Goal: Task Accomplishment & Management: Complete application form

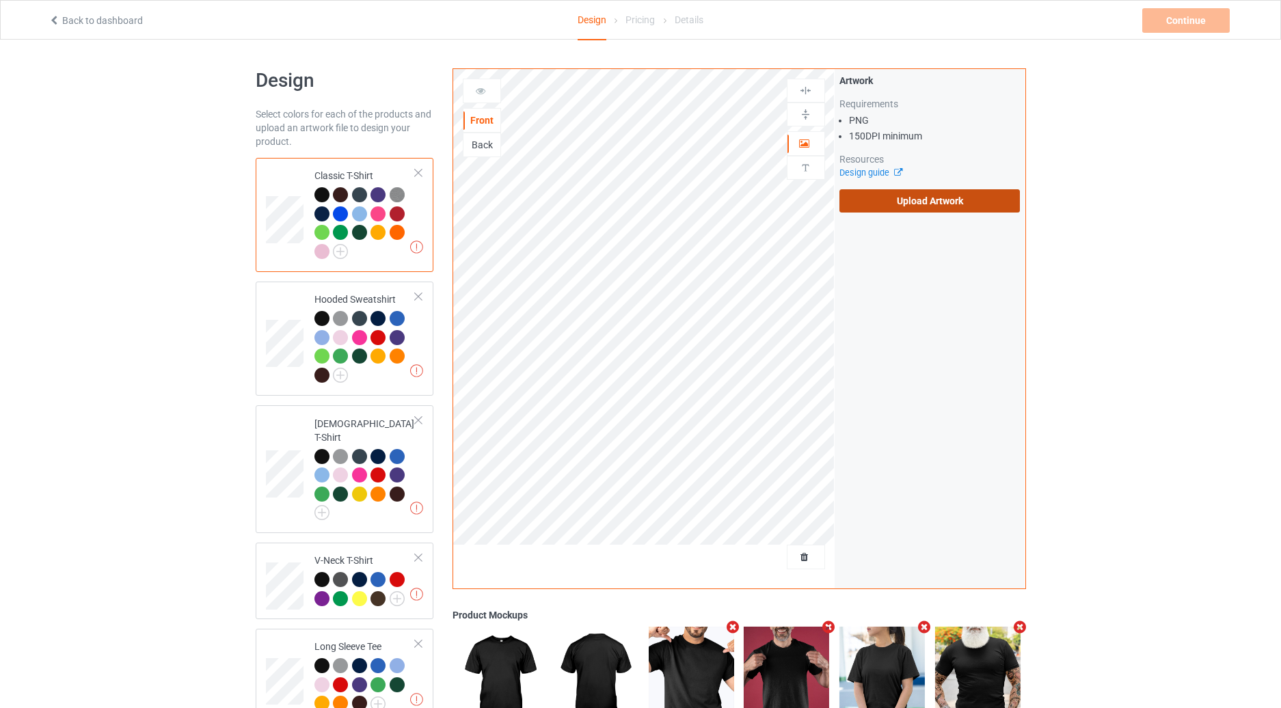
click at [912, 210] on label "Upload Artwork" at bounding box center [930, 200] width 181 height 23
click at [0, 0] on input "Upload Artwork" at bounding box center [0, 0] width 0 height 0
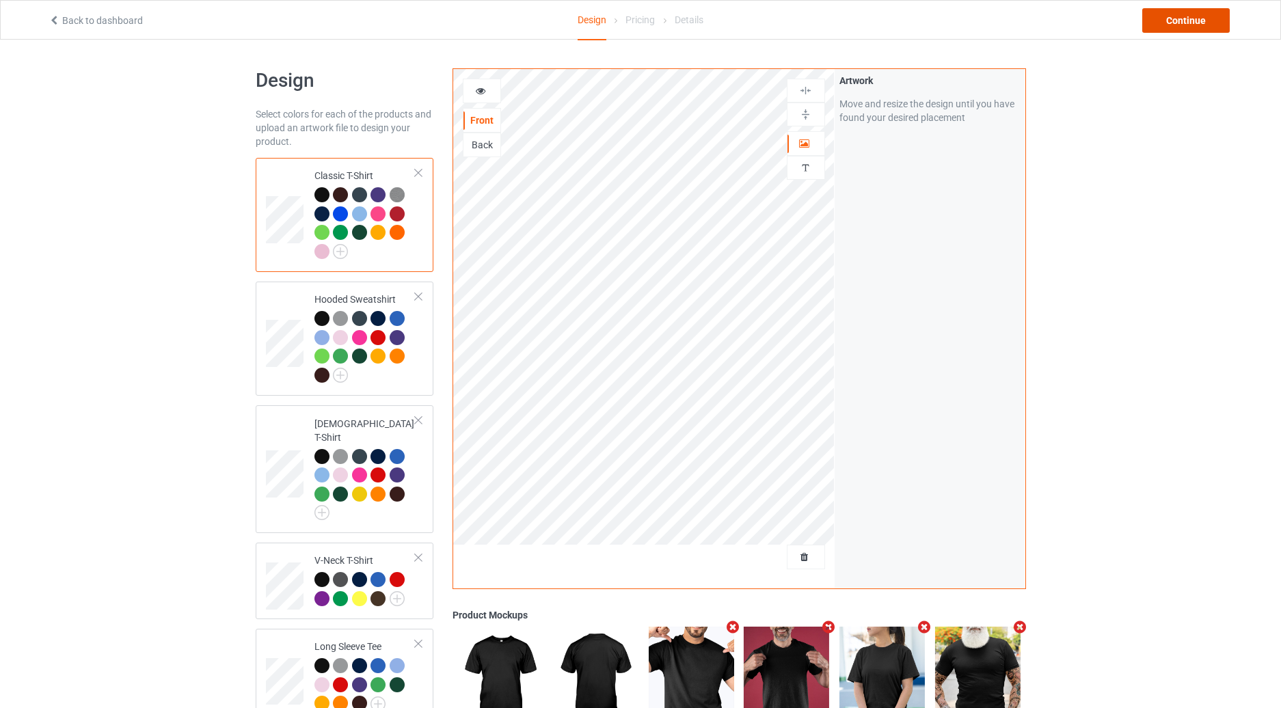
click at [1186, 21] on div "Continue" at bounding box center [1187, 20] width 88 height 25
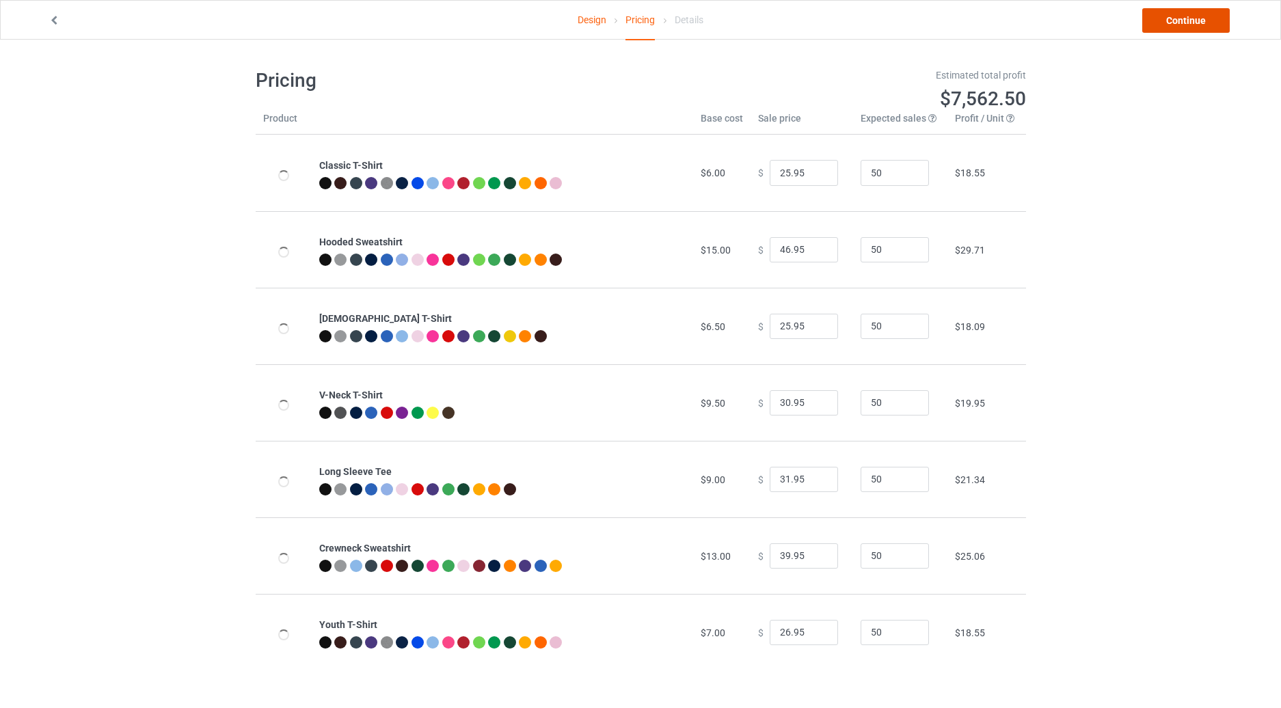
click at [1186, 21] on link "Continue" at bounding box center [1187, 20] width 88 height 25
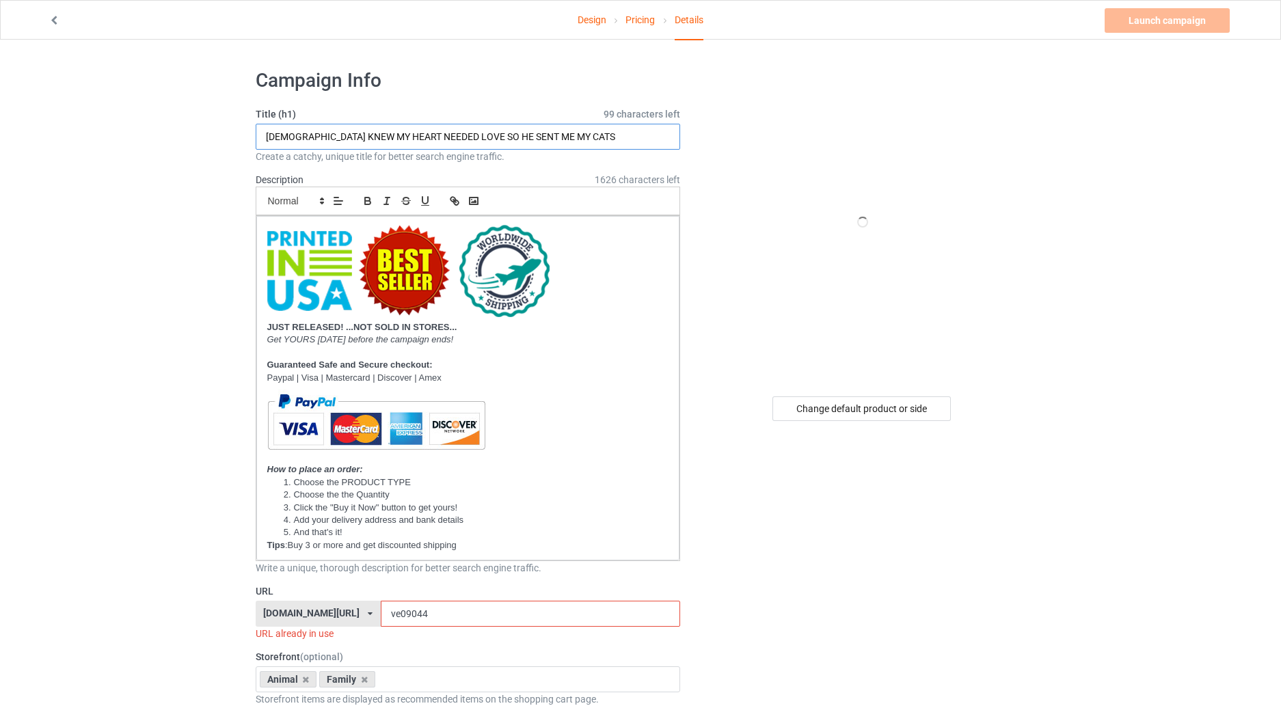
click at [470, 124] on input "[DEMOGRAPHIC_DATA] KNEW MY HEART NEEDED LOVE SO HE SENT ME MY CATS" at bounding box center [468, 137] width 425 height 26
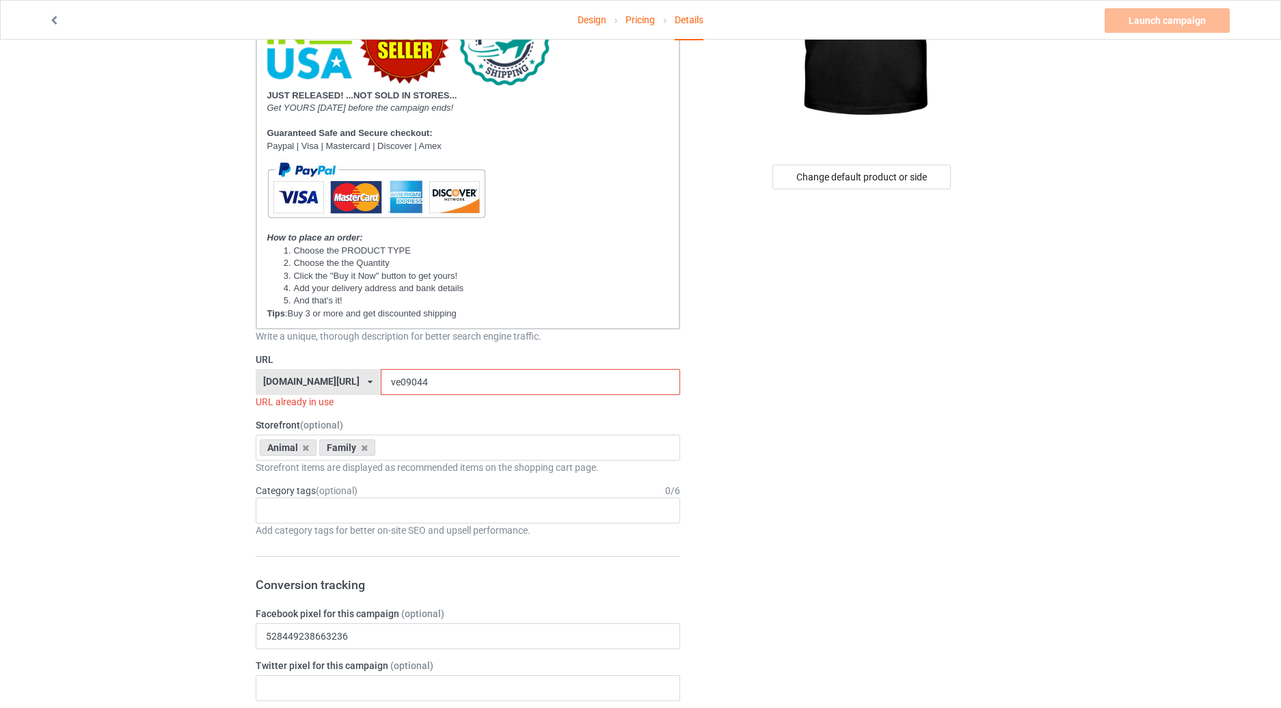
scroll to position [319, 0]
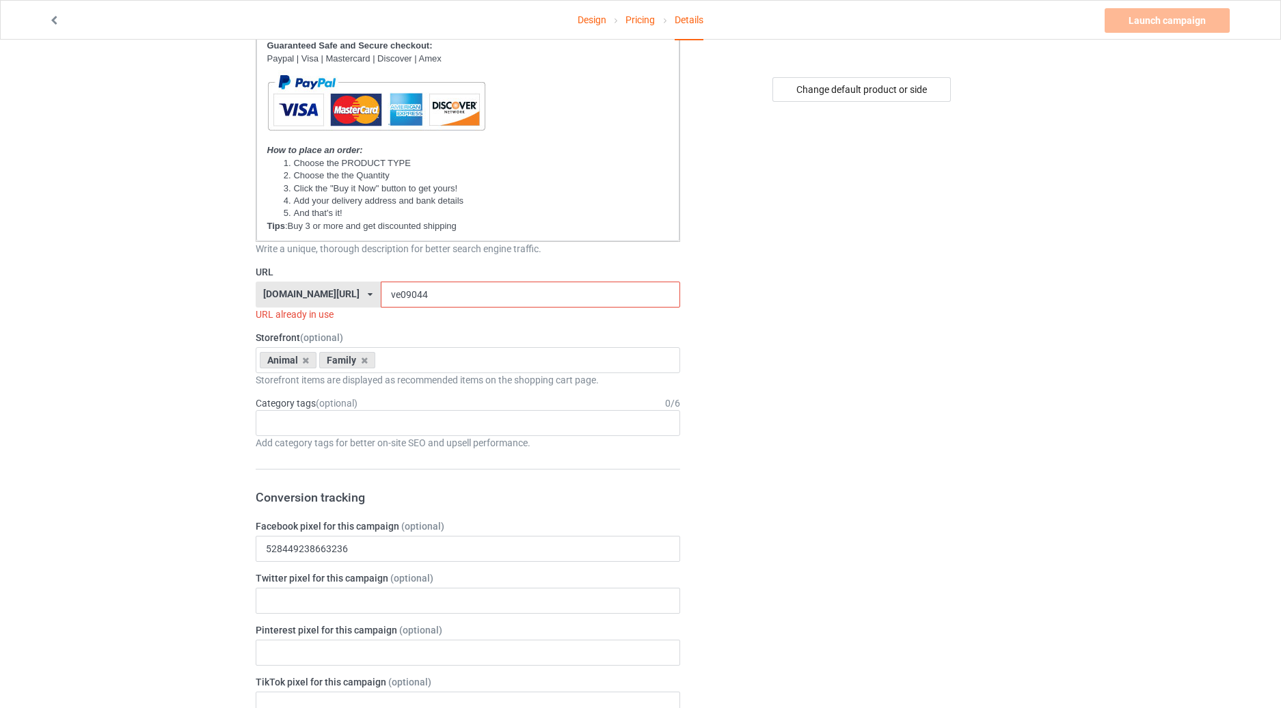
type input "BOOK LOVER"
drag, startPoint x: 408, startPoint y: 285, endPoint x: 360, endPoint y: 297, distance: 50.1
click at [381, 297] on input "ve09044" at bounding box center [531, 295] width 300 height 26
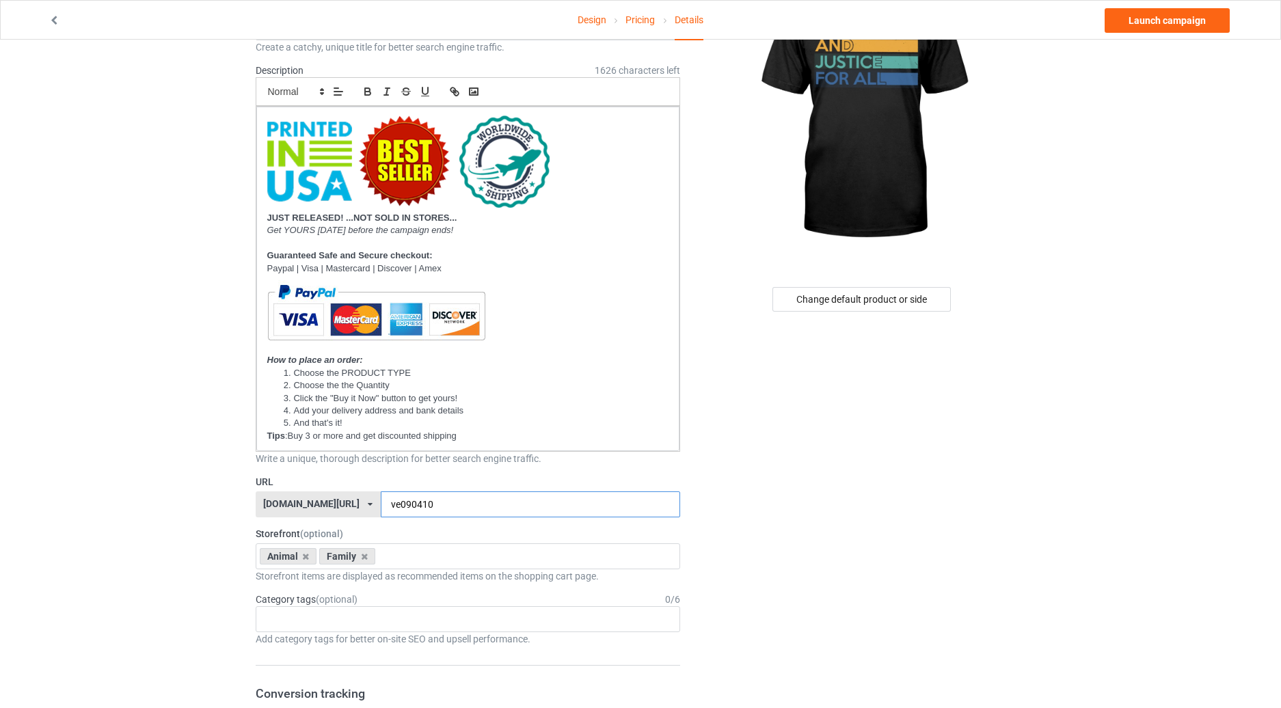
scroll to position [0, 0]
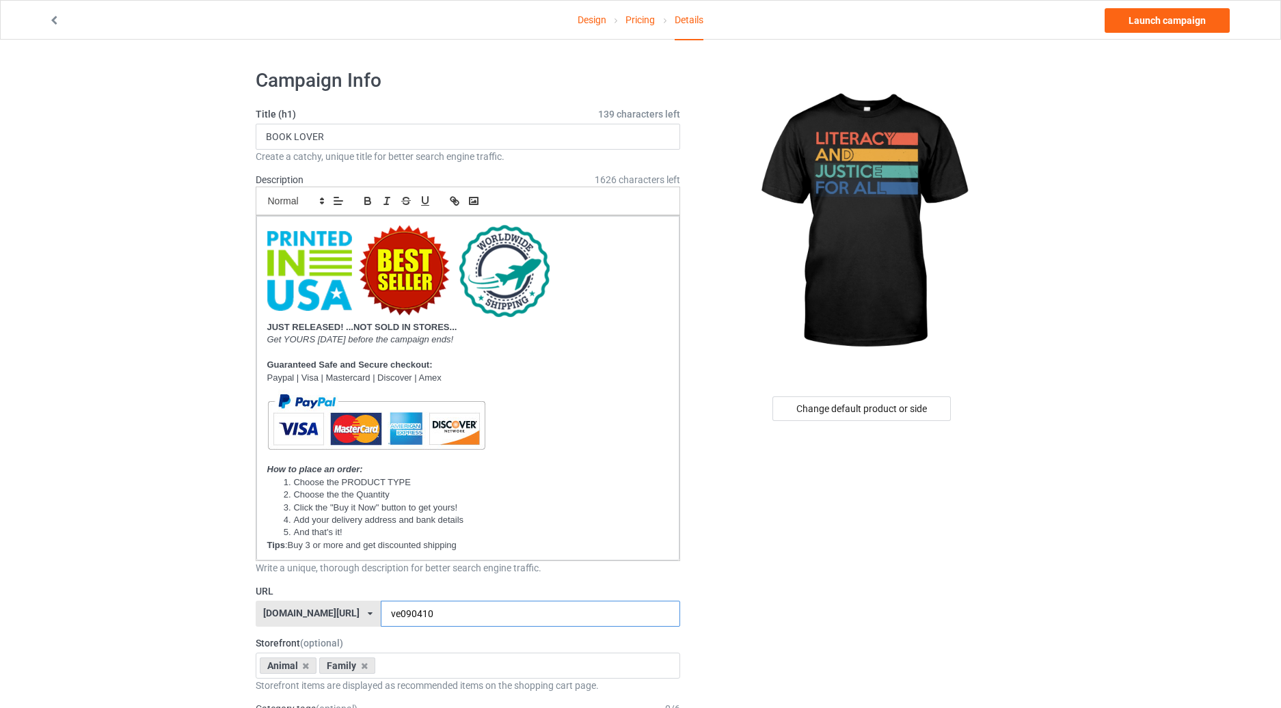
drag, startPoint x: 397, startPoint y: 614, endPoint x: 380, endPoint y: 616, distance: 17.2
click at [381, 616] on input "ve090410" at bounding box center [531, 614] width 300 height 26
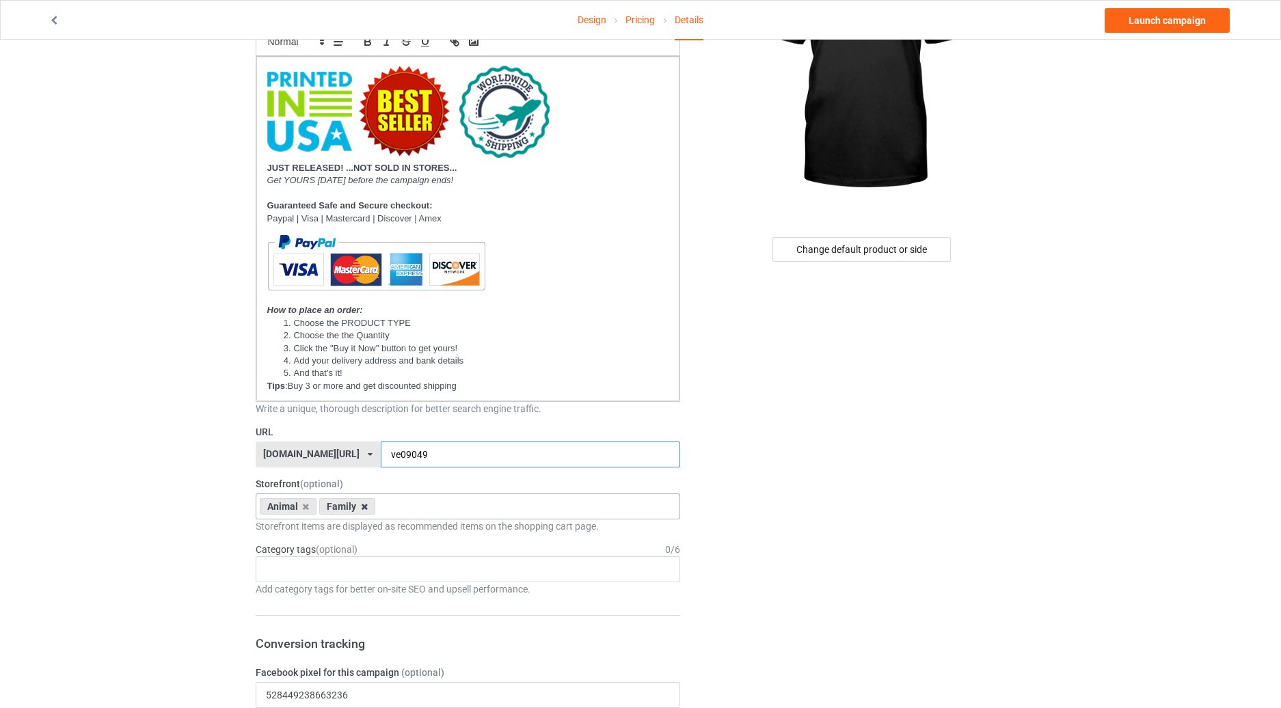
type input "ve09049"
click at [362, 503] on icon at bounding box center [364, 507] width 7 height 9
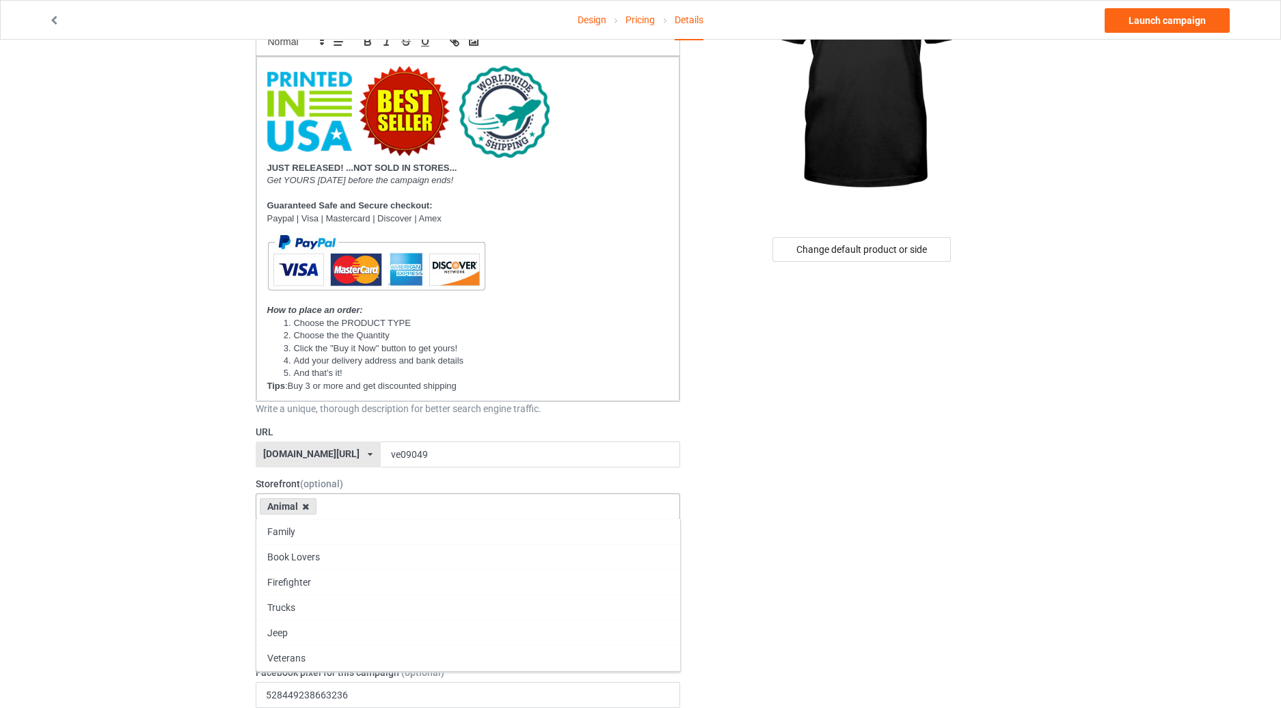
click at [302, 505] on icon at bounding box center [305, 507] width 7 height 9
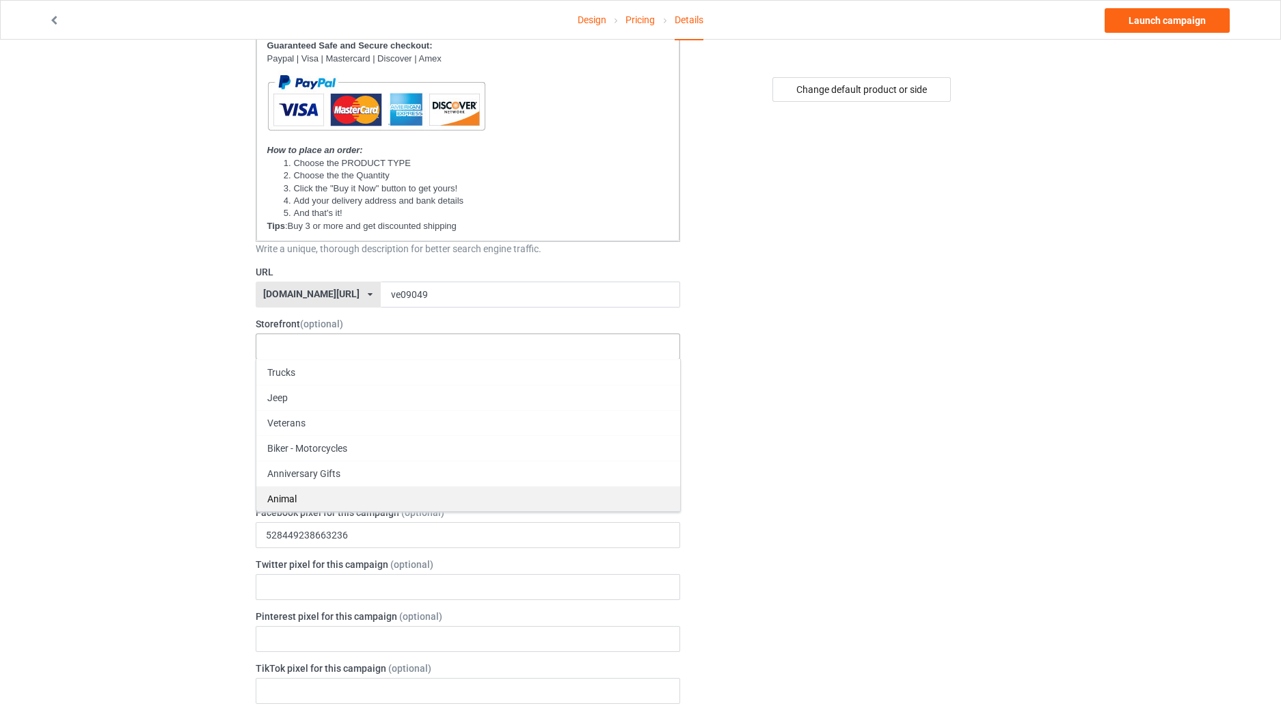
scroll to position [0, 0]
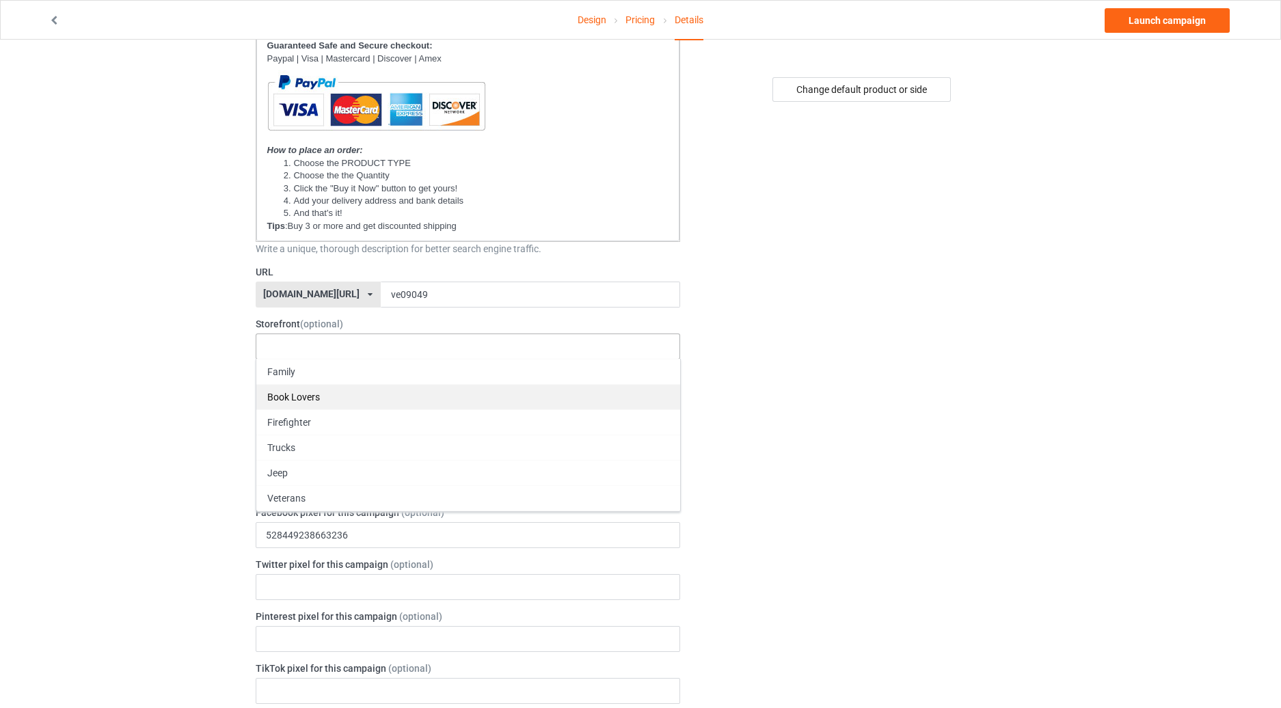
click at [321, 389] on div "Book Lovers" at bounding box center [468, 396] width 424 height 25
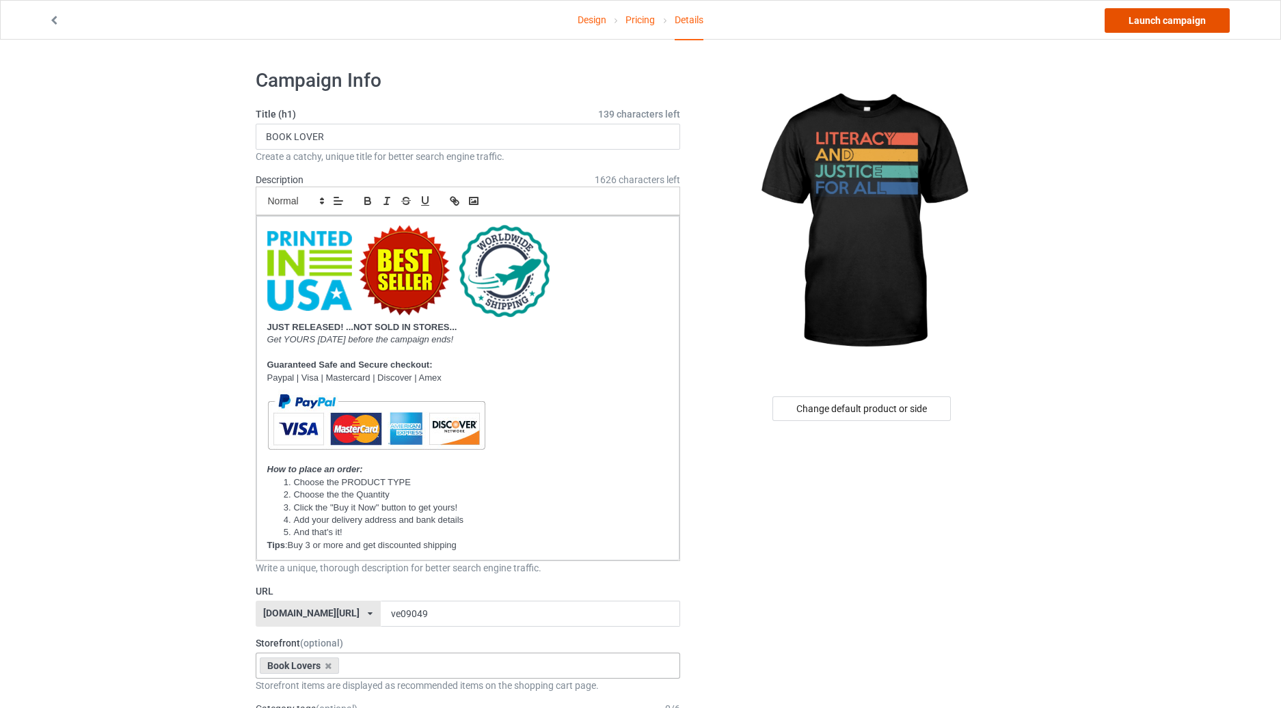
click at [1147, 21] on link "Launch campaign" at bounding box center [1167, 20] width 125 height 25
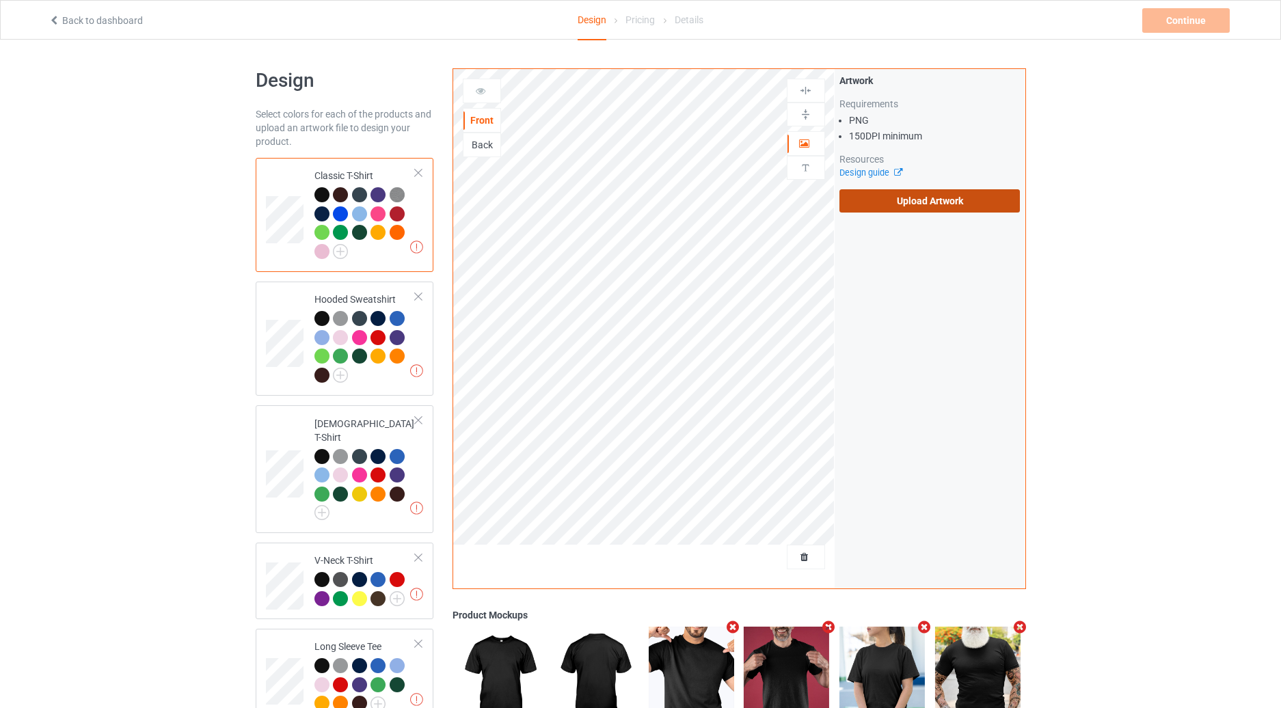
click at [854, 211] on label "Upload Artwork" at bounding box center [930, 200] width 181 height 23
click at [0, 0] on input "Upload Artwork" at bounding box center [0, 0] width 0 height 0
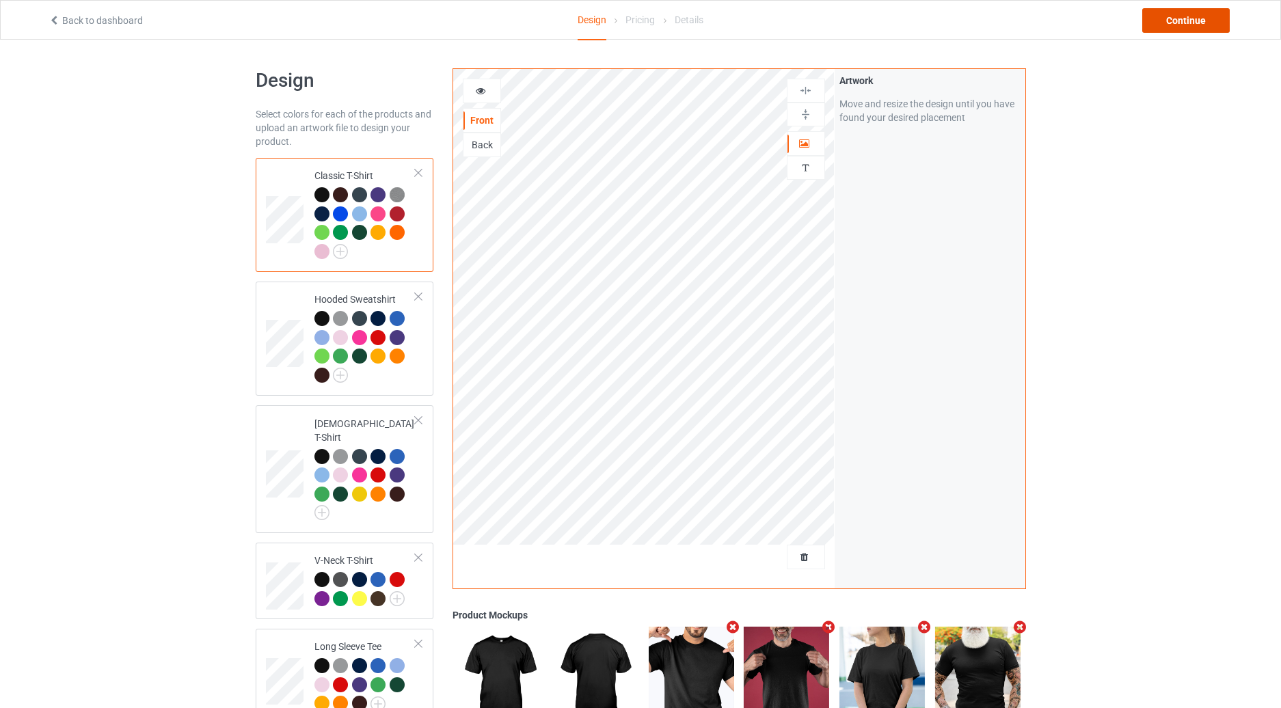
click at [1183, 18] on div "Continue" at bounding box center [1187, 20] width 88 height 25
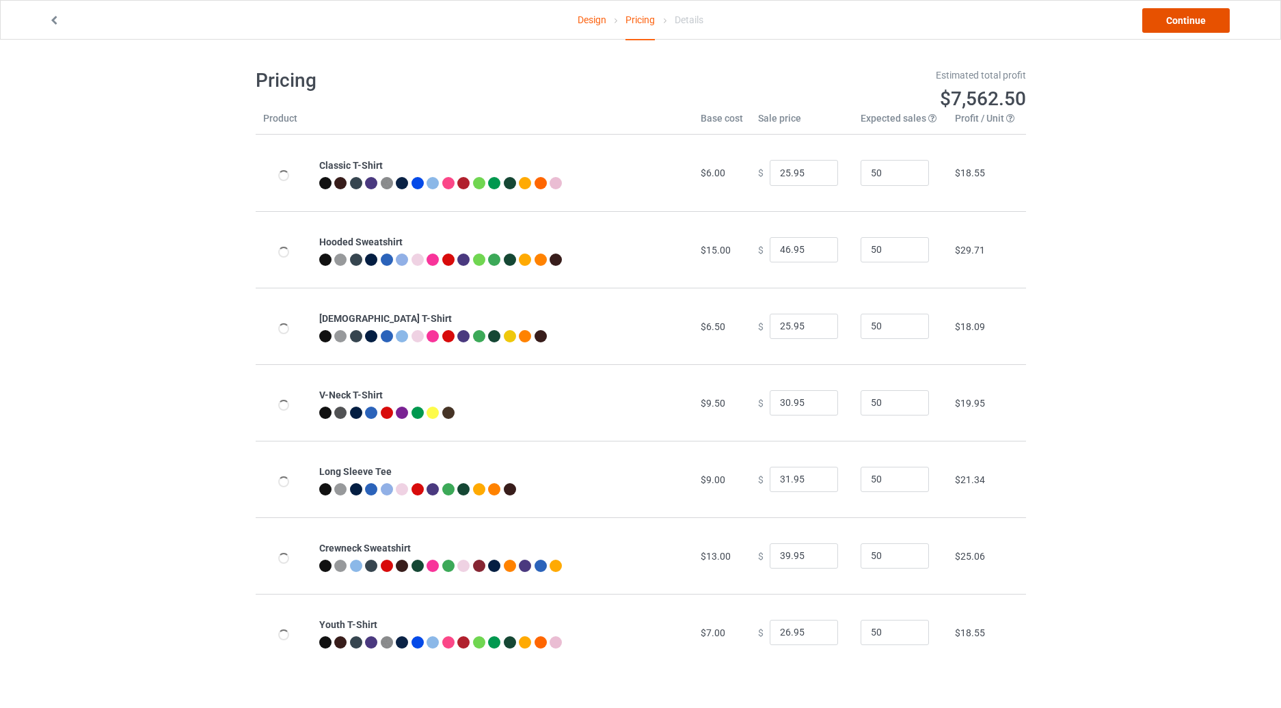
click at [1184, 19] on link "Continue" at bounding box center [1187, 20] width 88 height 25
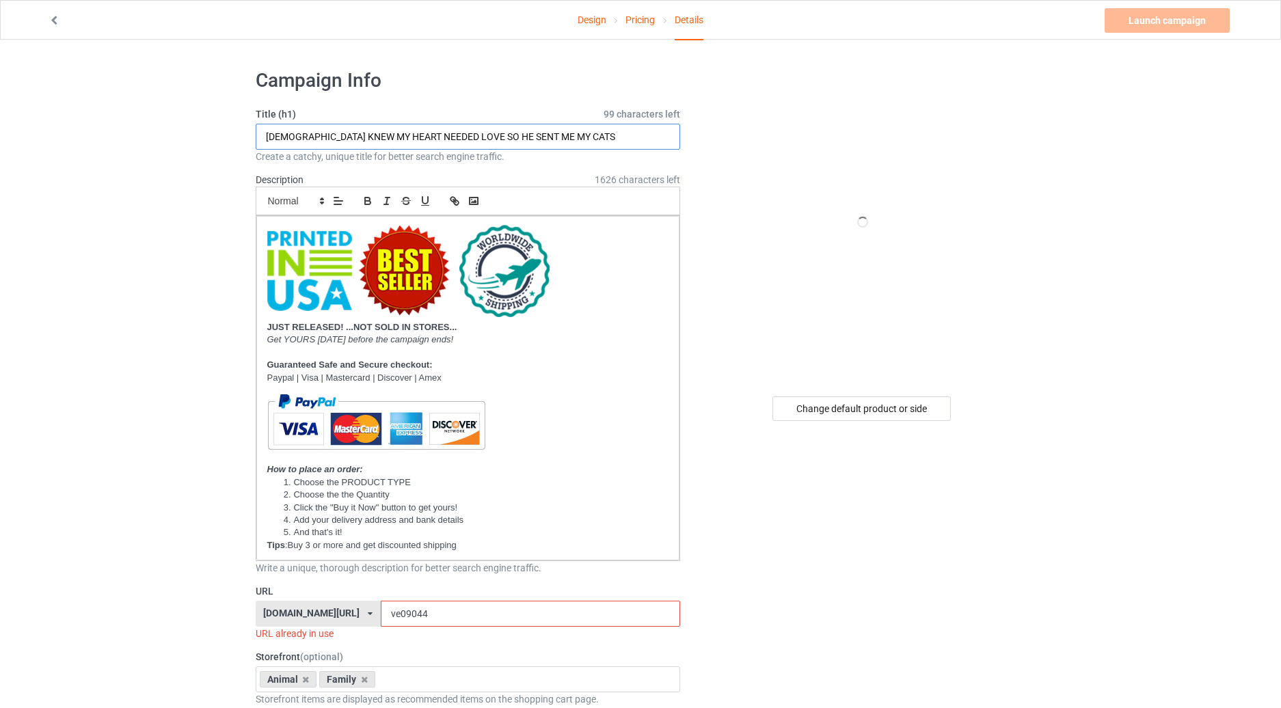
click at [509, 129] on input "[DEMOGRAPHIC_DATA] KNEW MY HEART NEEDED LOVE SO HE SENT ME MY CATS" at bounding box center [468, 137] width 425 height 26
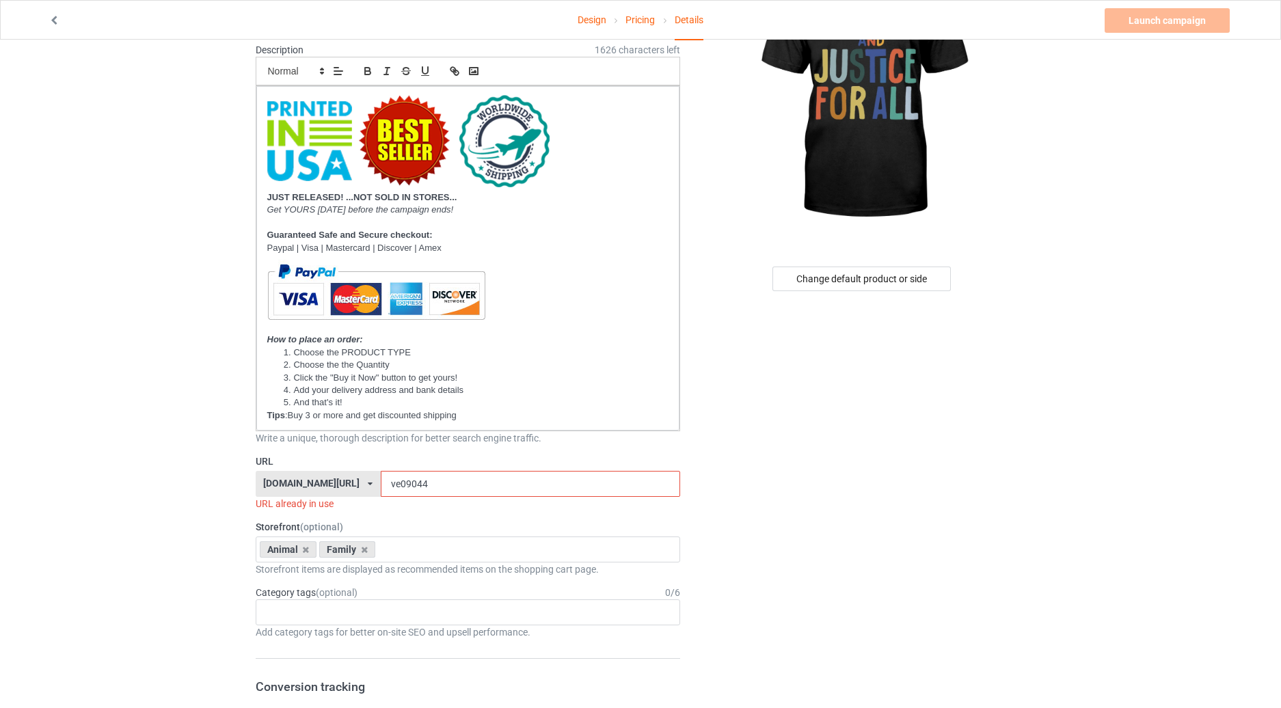
scroll to position [159, 0]
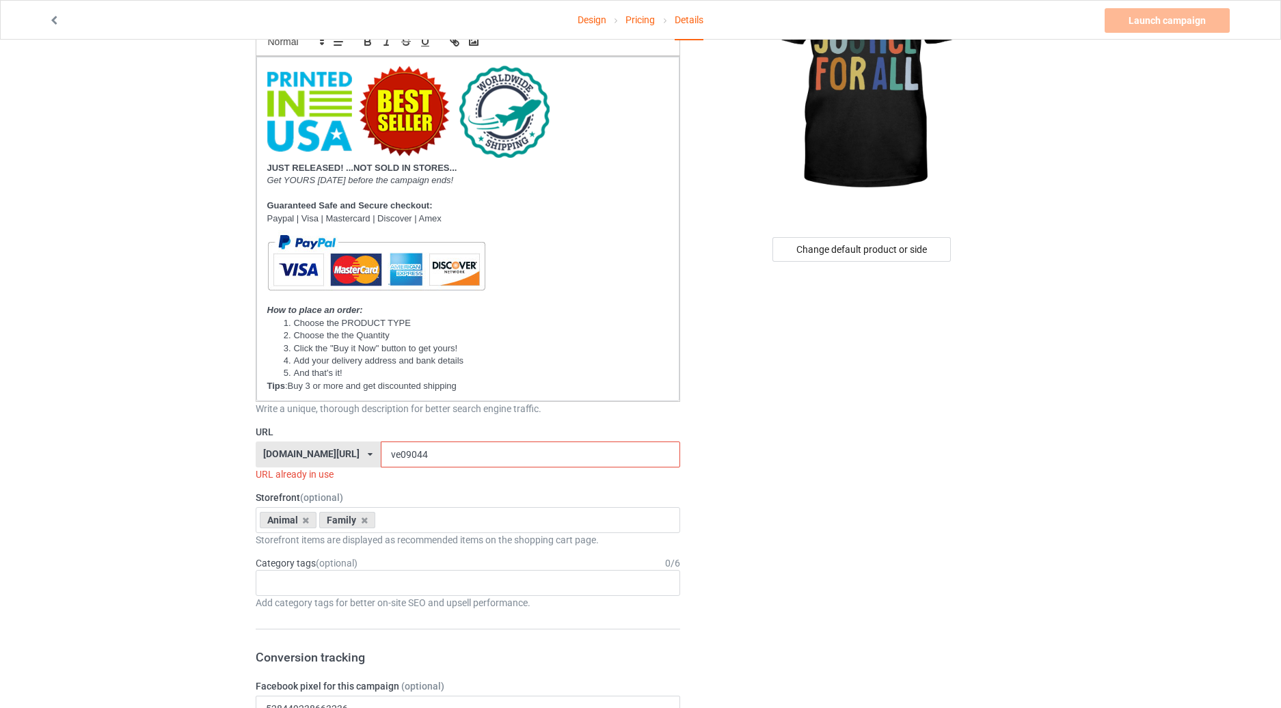
type input "BOOK LOVERS"
drag, startPoint x: 392, startPoint y: 453, endPoint x: 380, endPoint y: 453, distance: 11.6
click at [381, 453] on input "ve09044" at bounding box center [531, 455] width 300 height 26
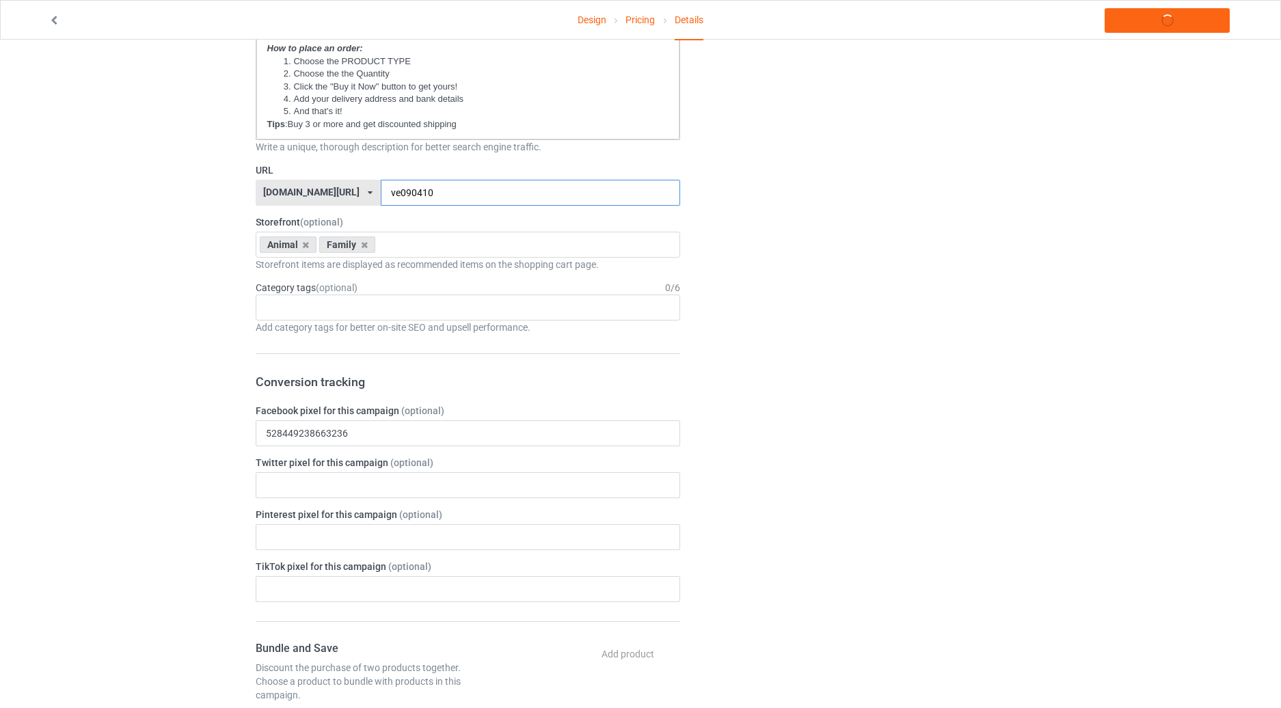
scroll to position [479, 0]
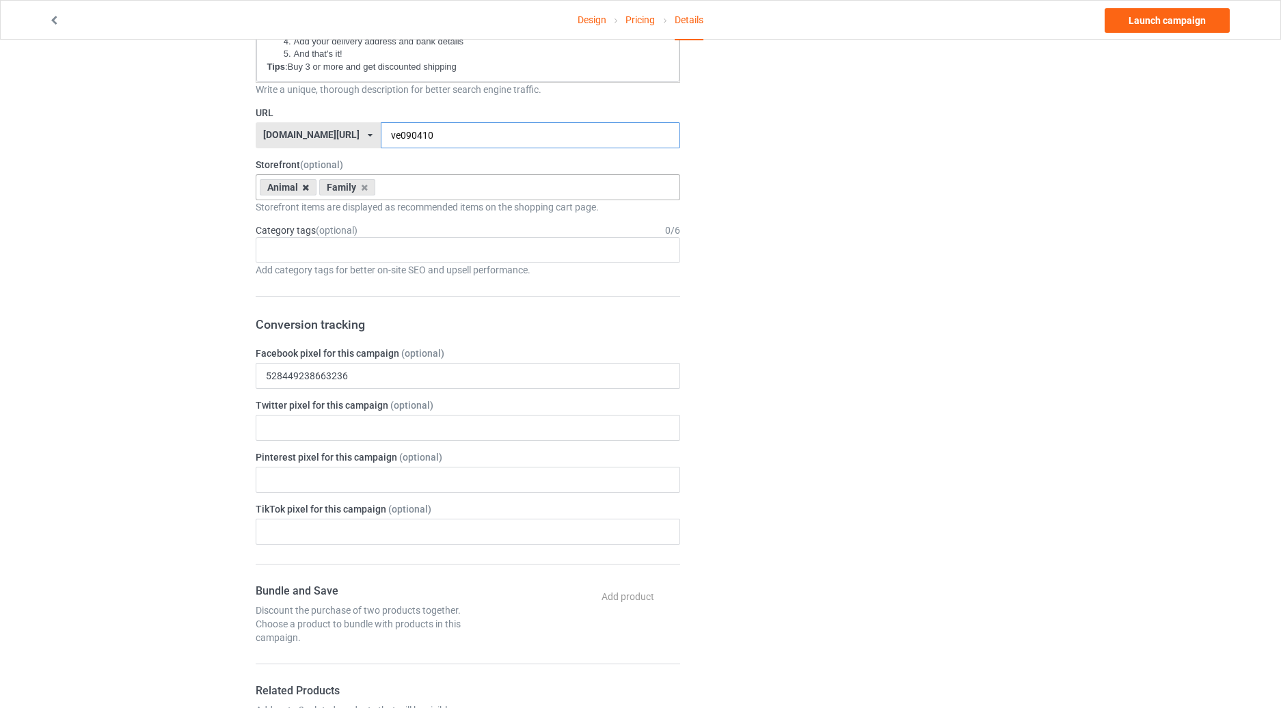
type input "ve090410"
click at [304, 187] on icon at bounding box center [305, 187] width 7 height 9
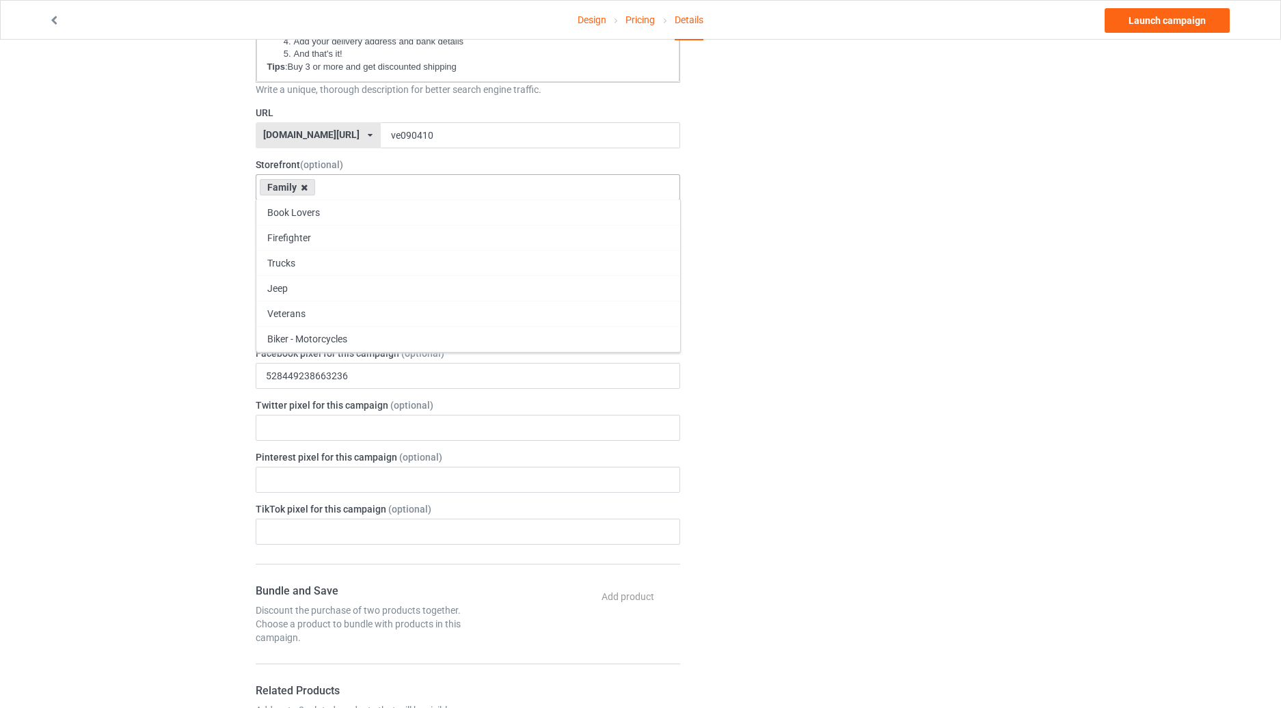
click at [304, 187] on icon at bounding box center [304, 187] width 7 height 9
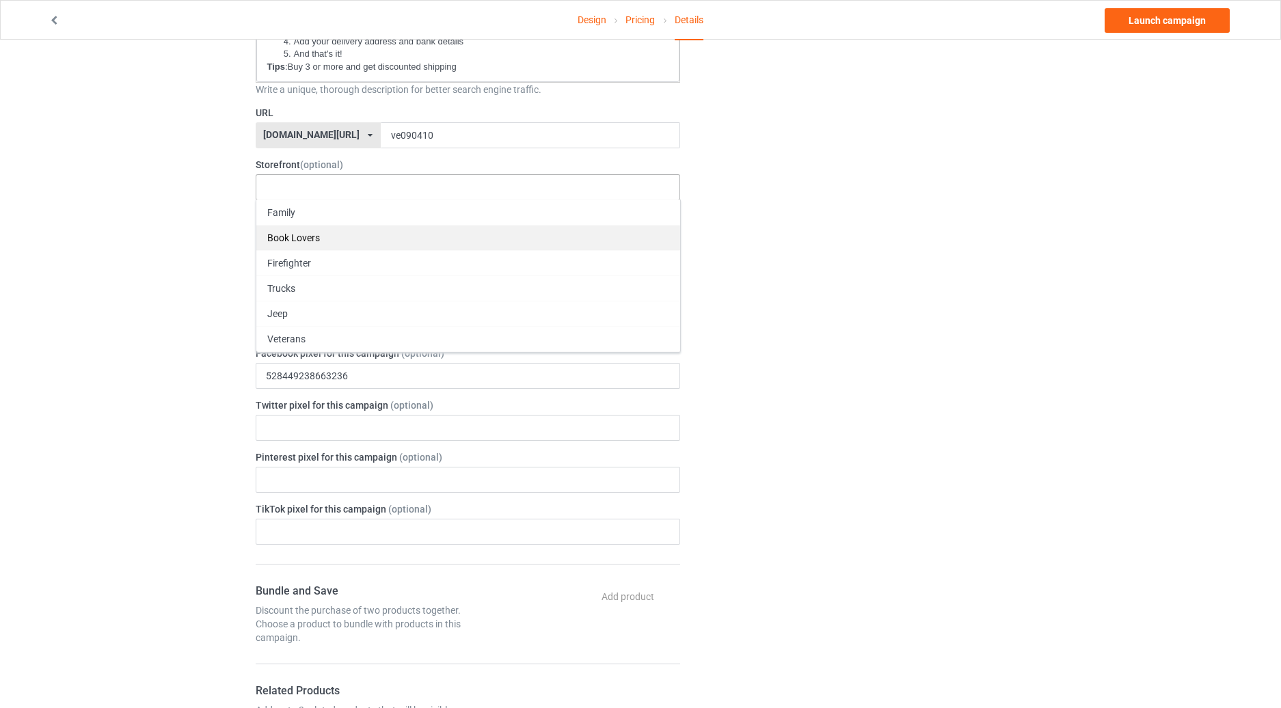
click at [321, 238] on div "Book Lovers" at bounding box center [468, 237] width 424 height 25
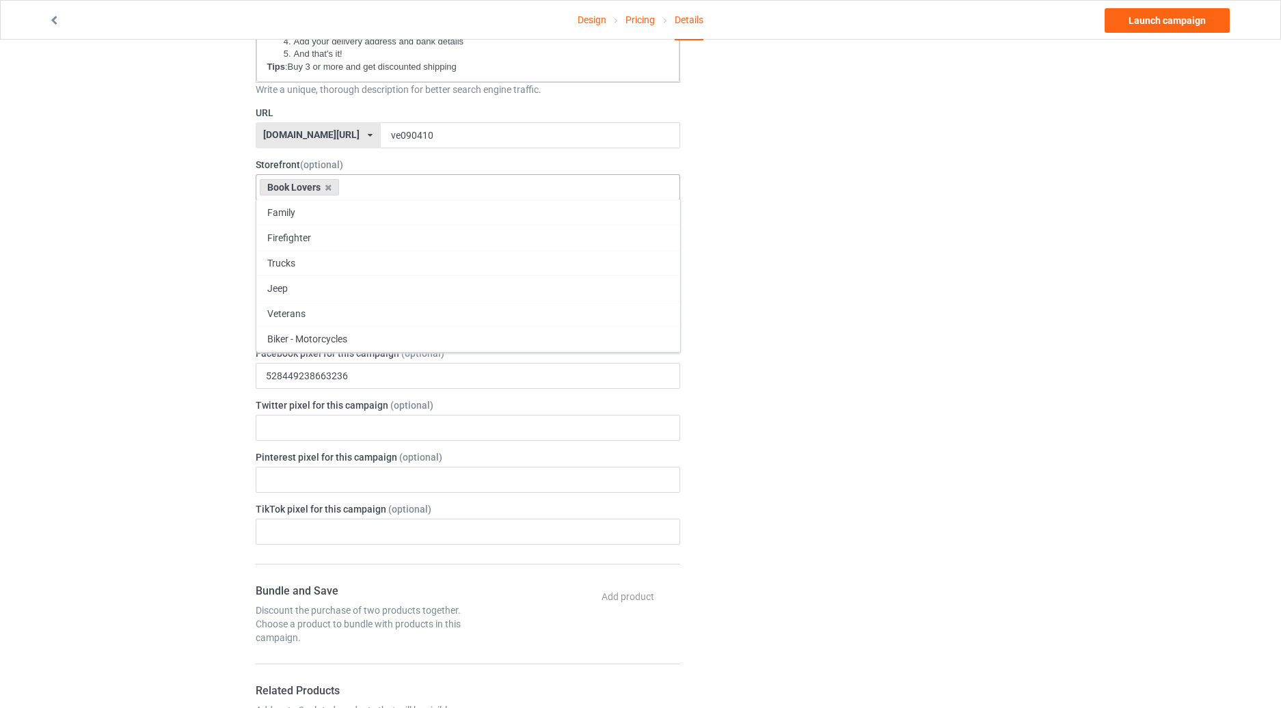
click at [944, 262] on div "Change default product or side" at bounding box center [862, 687] width 345 height 2214
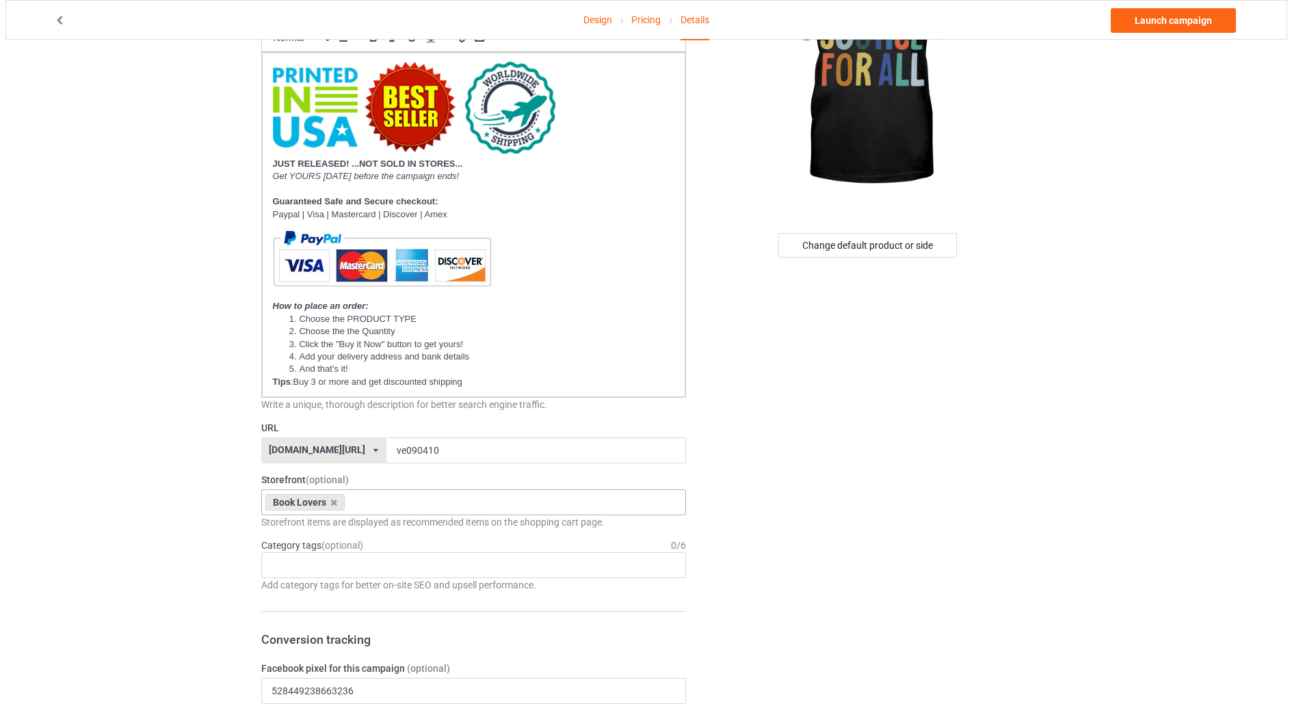
scroll to position [0, 0]
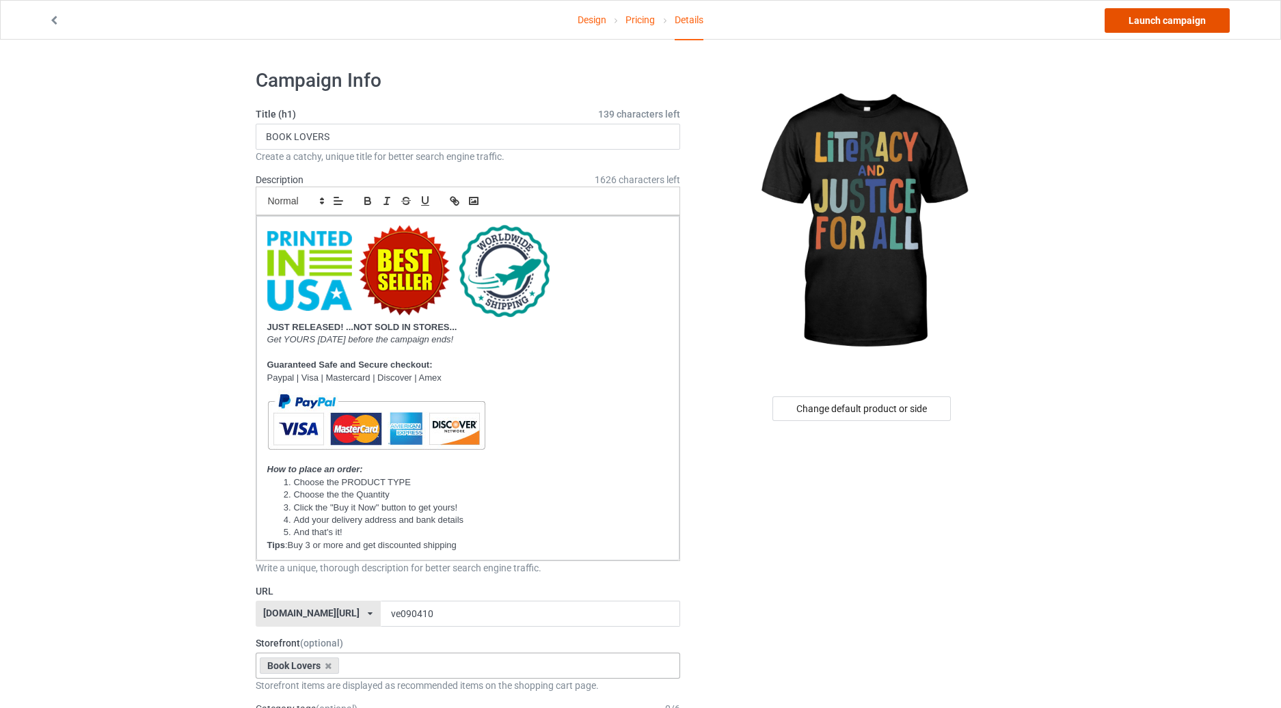
click at [1173, 22] on link "Launch campaign" at bounding box center [1167, 20] width 125 height 25
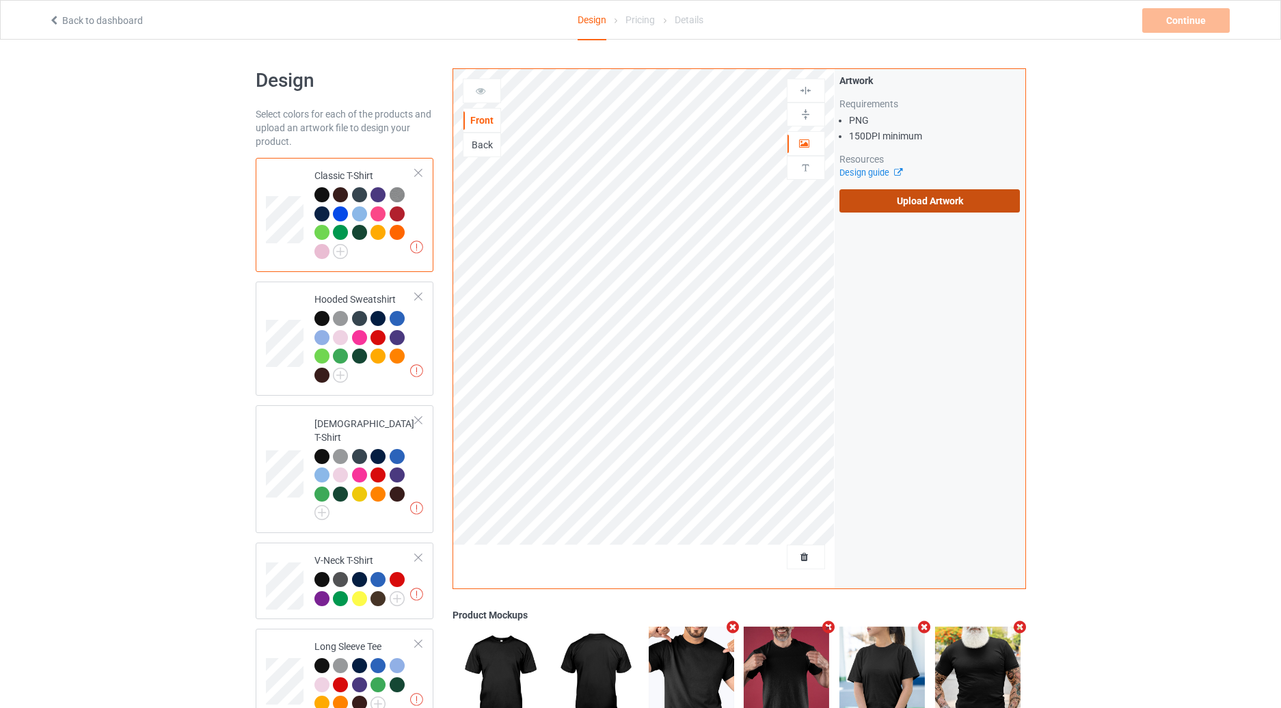
click at [920, 209] on label "Upload Artwork" at bounding box center [930, 200] width 181 height 23
click at [0, 0] on input "Upload Artwork" at bounding box center [0, 0] width 0 height 0
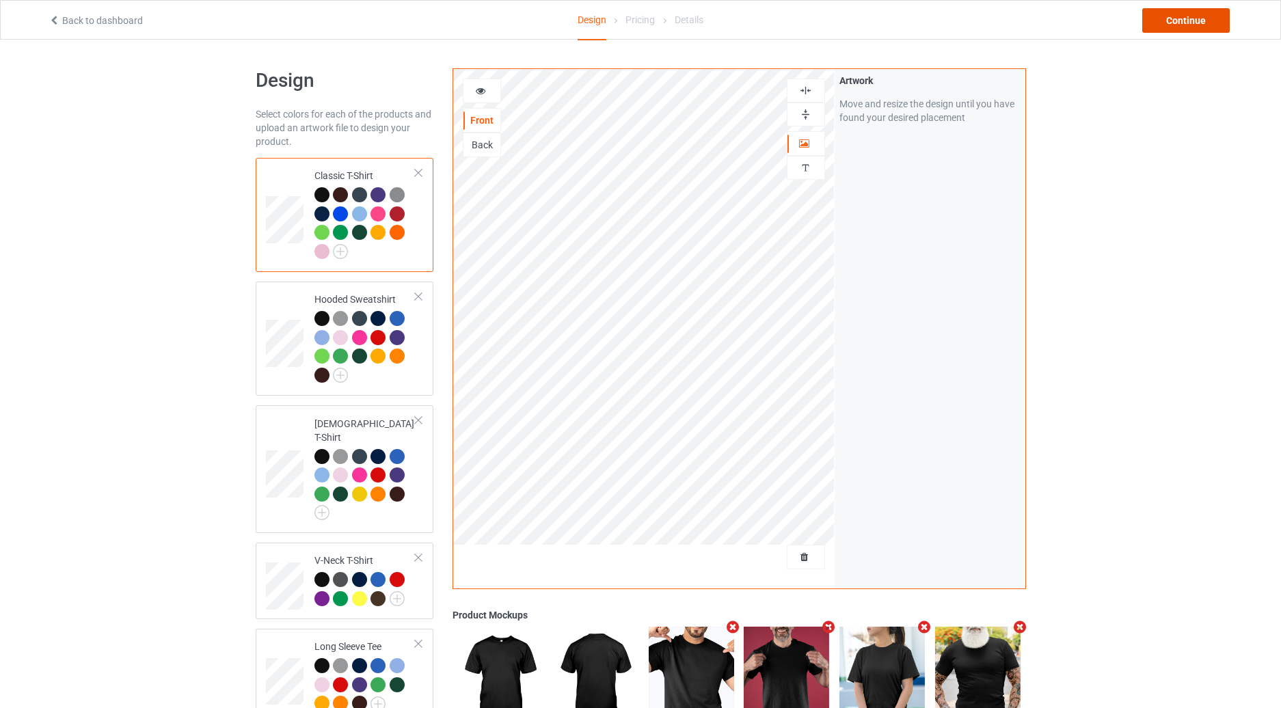
click at [1161, 14] on div "Continue" at bounding box center [1187, 20] width 88 height 25
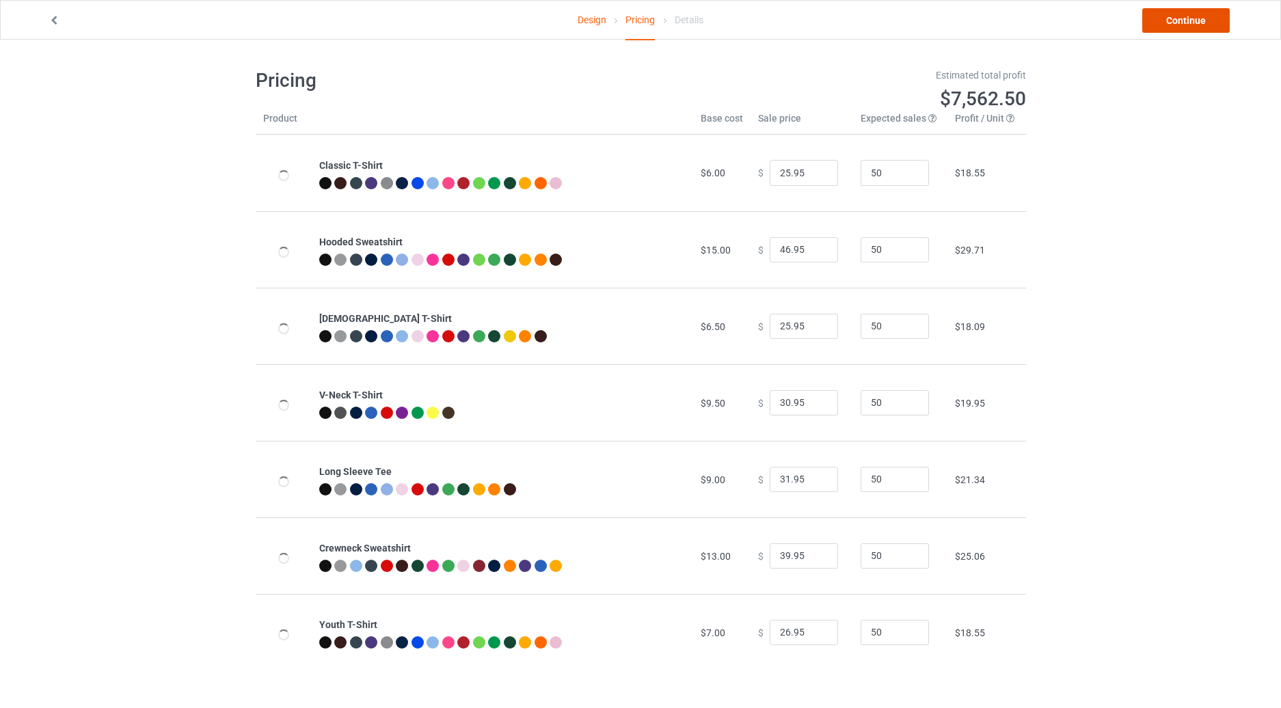
click at [1161, 14] on link "Continue" at bounding box center [1187, 20] width 88 height 25
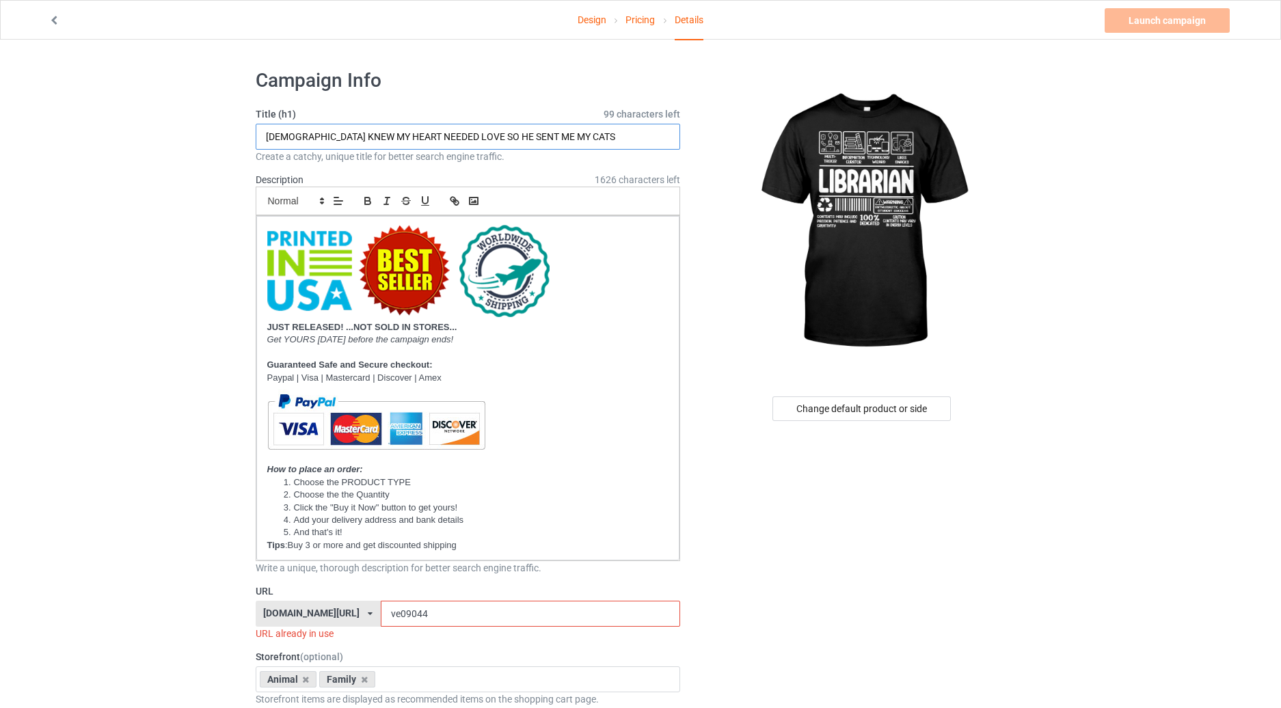
click at [494, 129] on input "[DEMOGRAPHIC_DATA] KNEW MY HEART NEEDED LOVE SO HE SENT ME MY CATS" at bounding box center [468, 137] width 425 height 26
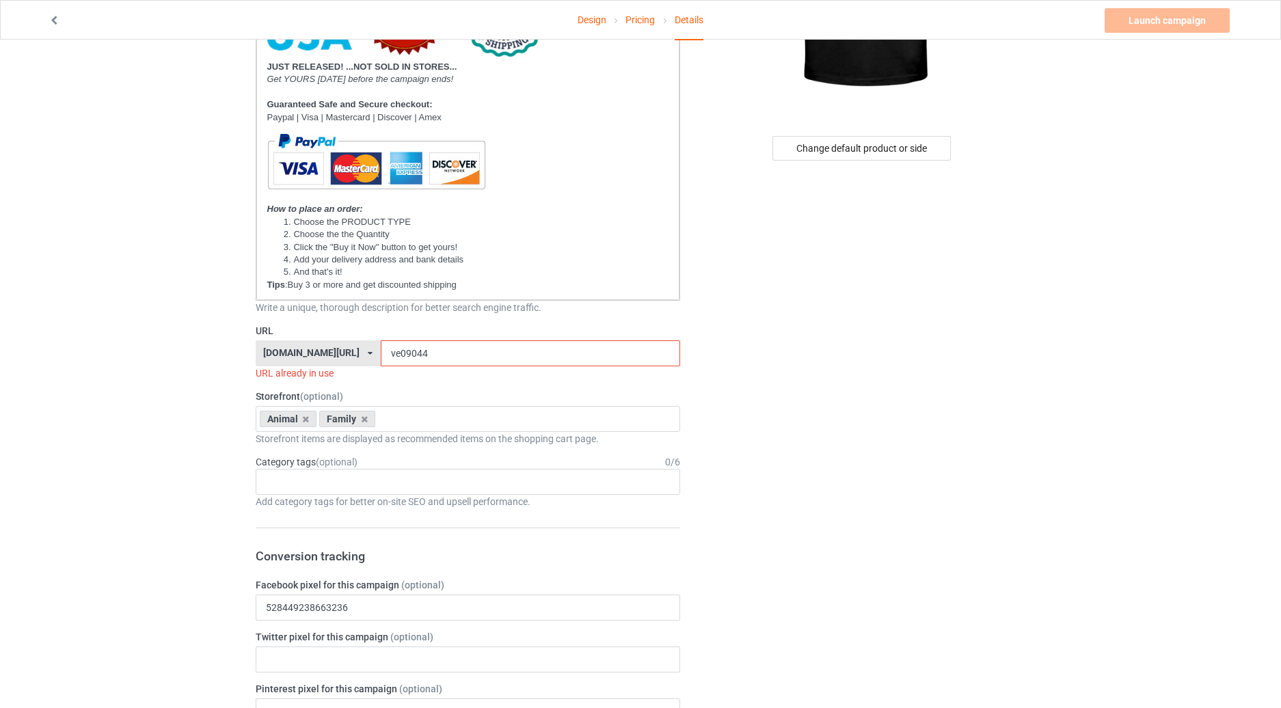
scroll to position [319, 0]
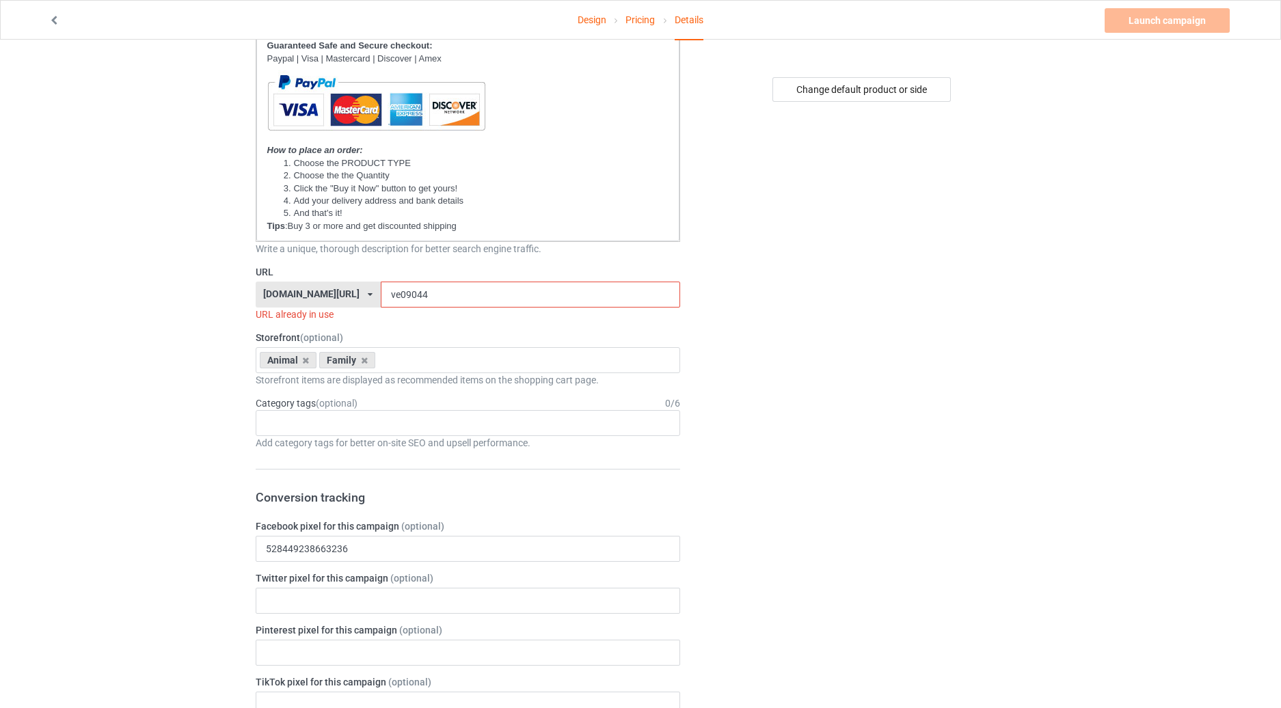
type input "LIBRARIAN"
drag, startPoint x: 417, startPoint y: 284, endPoint x: 382, endPoint y: 293, distance: 36.0
click at [382, 293] on input "ve09044" at bounding box center [531, 295] width 300 height 26
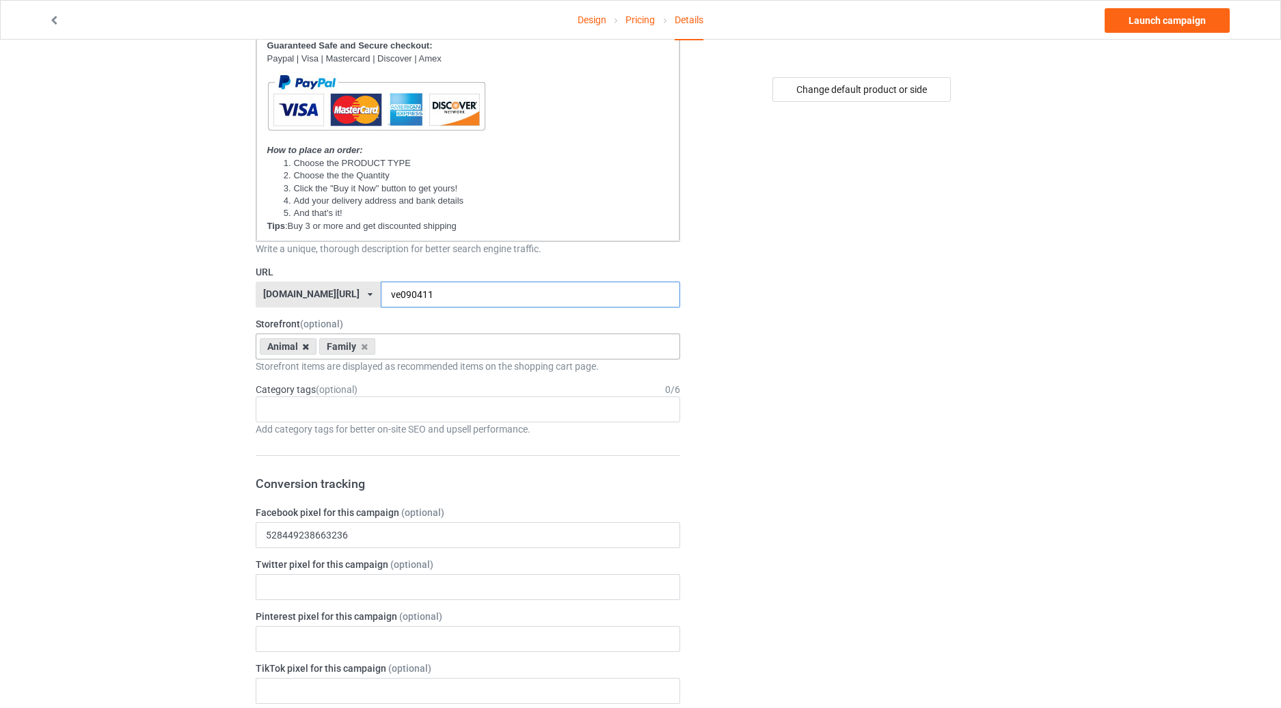
type input "ve090411"
click at [304, 347] on icon at bounding box center [305, 347] width 7 height 9
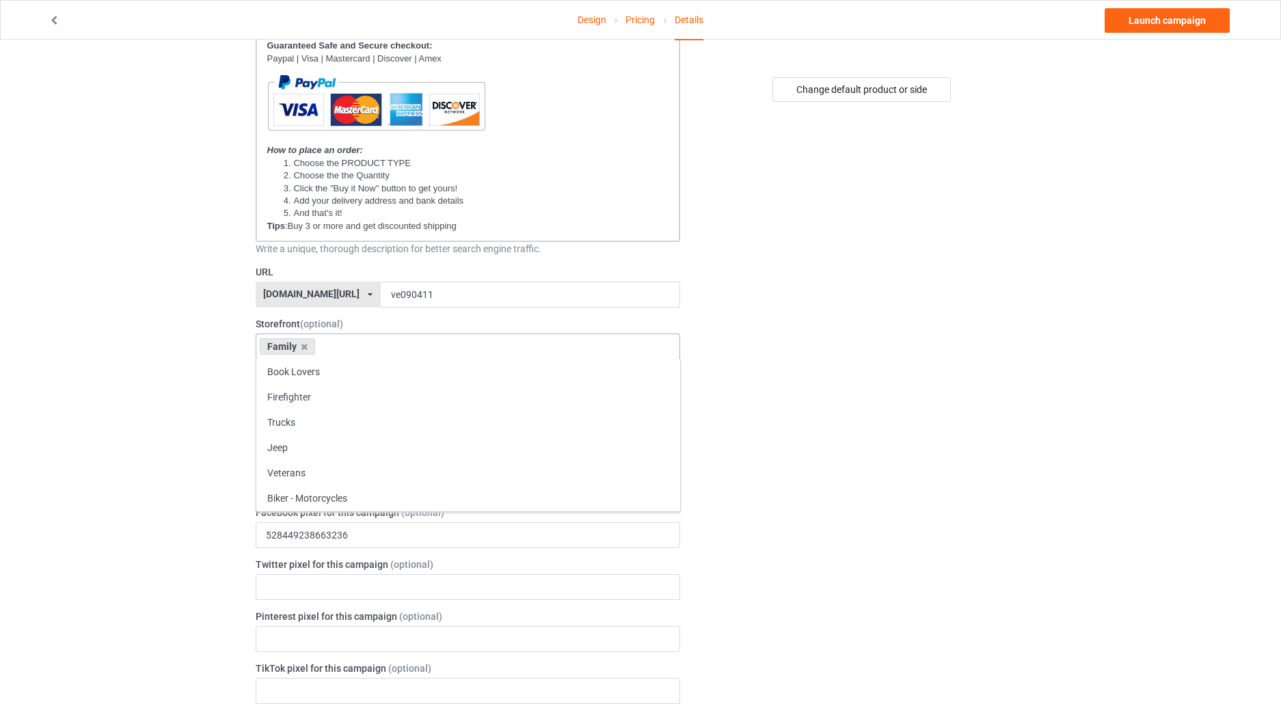
click at [304, 347] on icon at bounding box center [304, 347] width 7 height 9
click at [301, 395] on div "Book Lovers" at bounding box center [468, 396] width 424 height 25
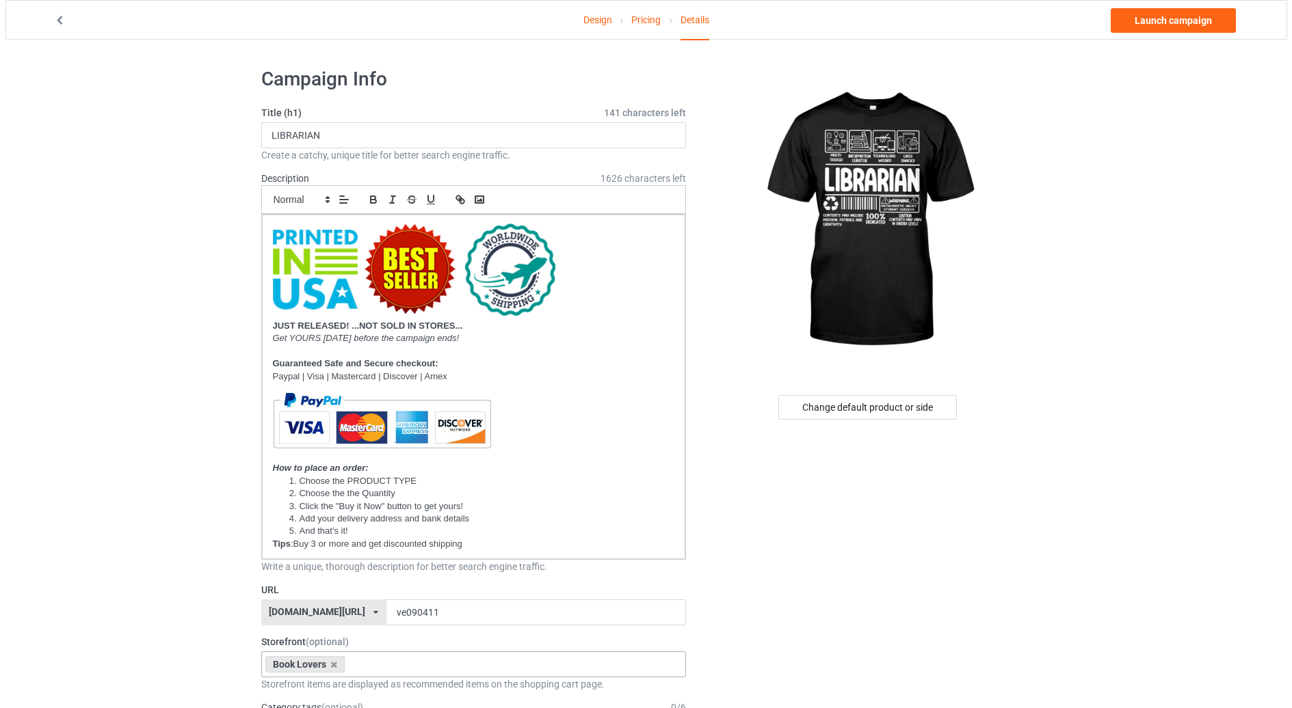
scroll to position [0, 0]
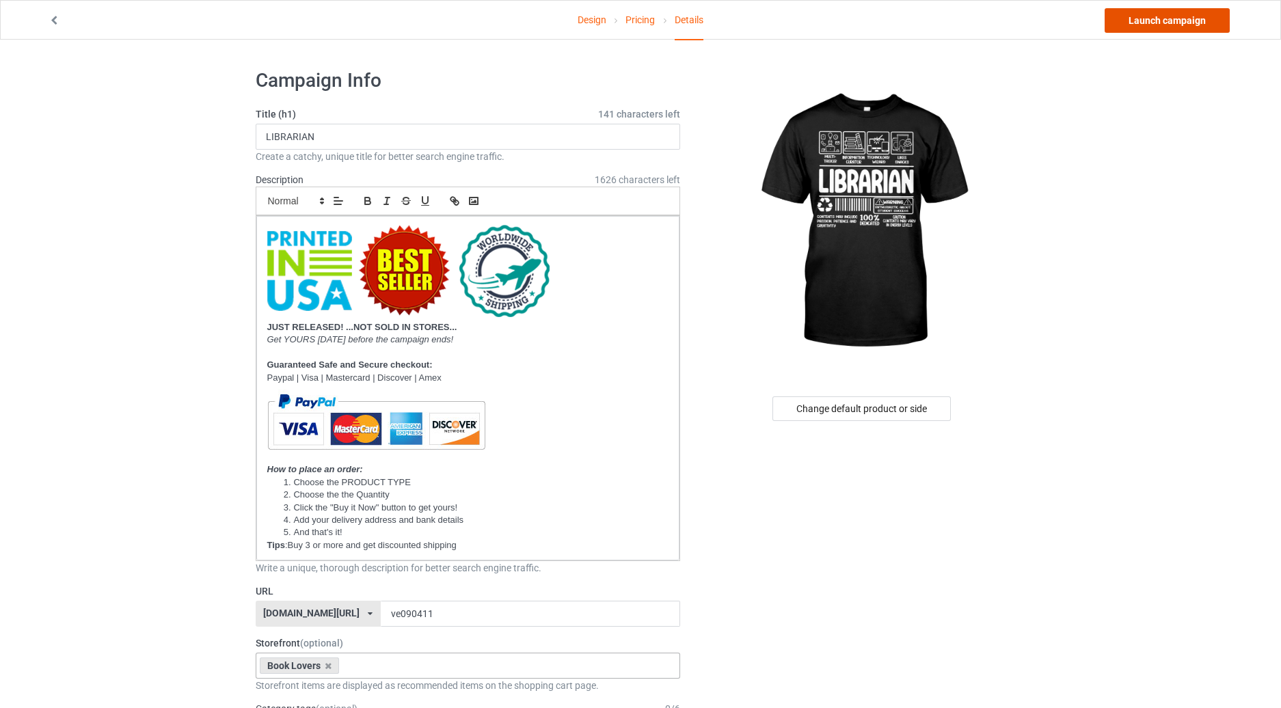
click at [1144, 22] on link "Launch campaign" at bounding box center [1167, 20] width 125 height 25
